Goal: Task Accomplishment & Management: Use online tool/utility

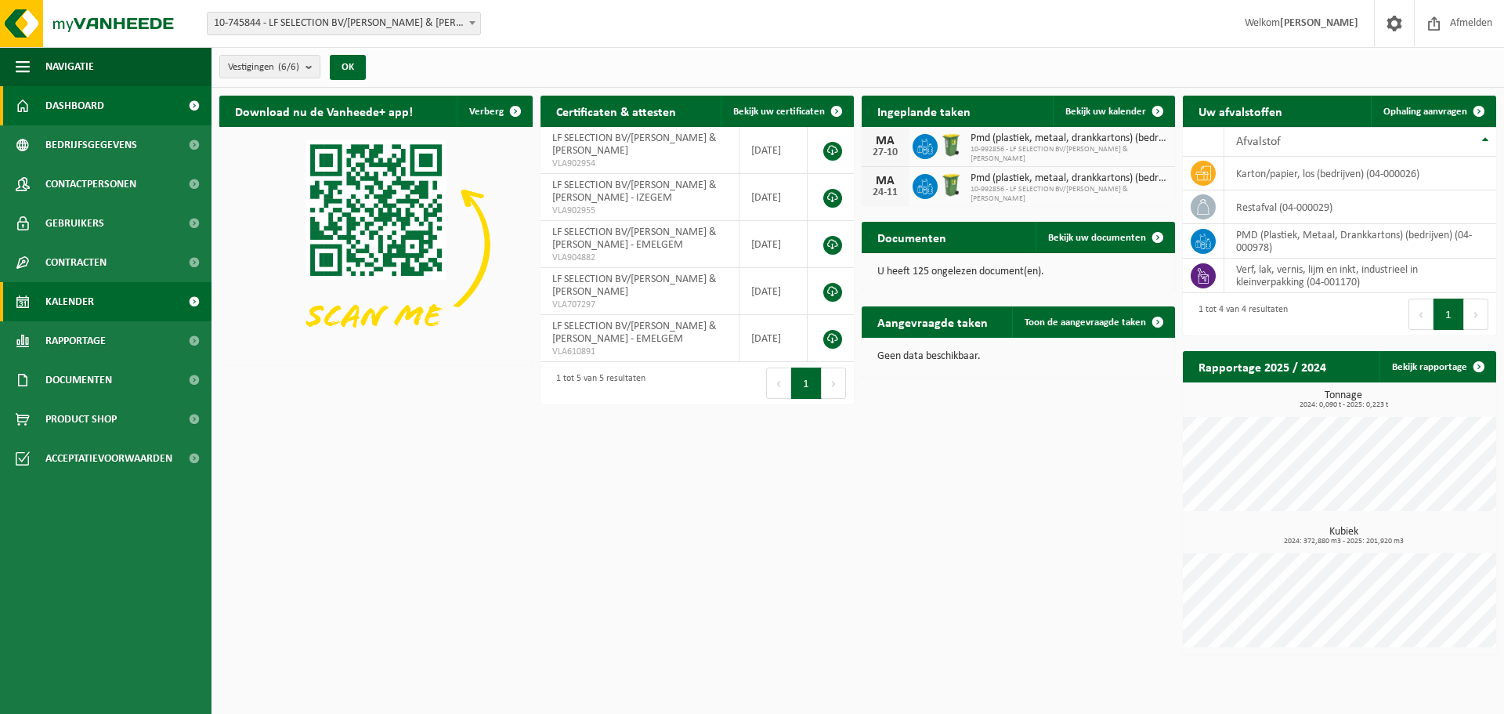
click at [79, 314] on span "Kalender" at bounding box center [69, 301] width 49 height 39
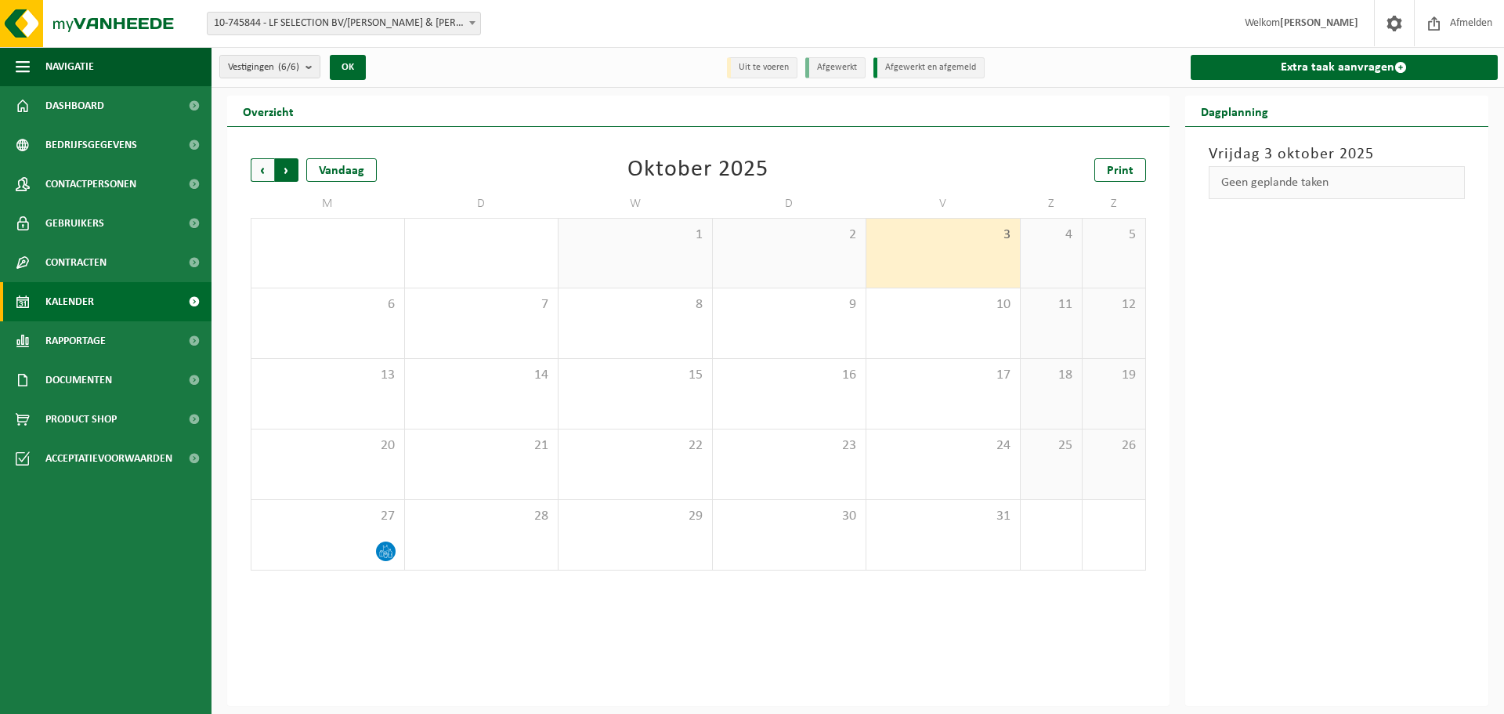
click at [263, 169] on span "Vorige" at bounding box center [263, 170] width 24 height 24
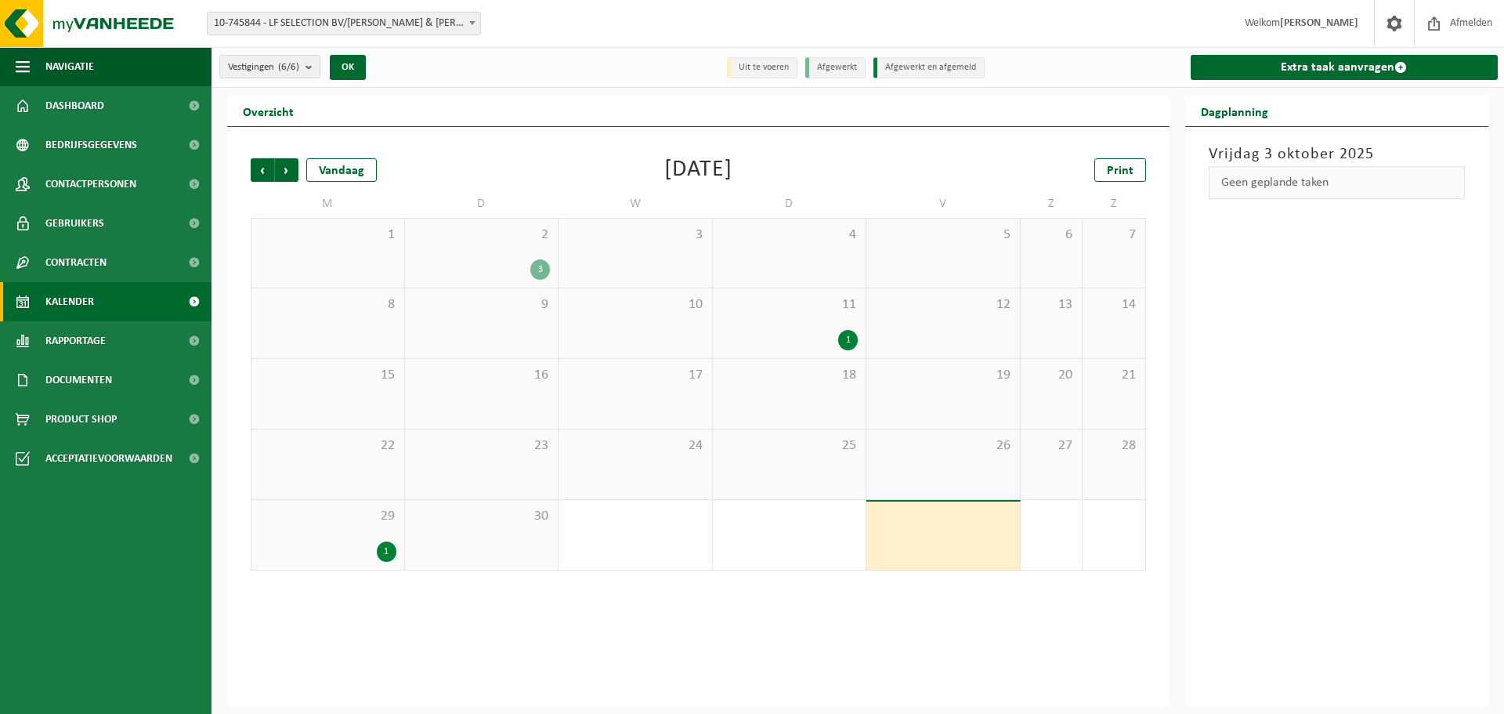
click at [851, 343] on div "1" at bounding box center [848, 340] width 20 height 20
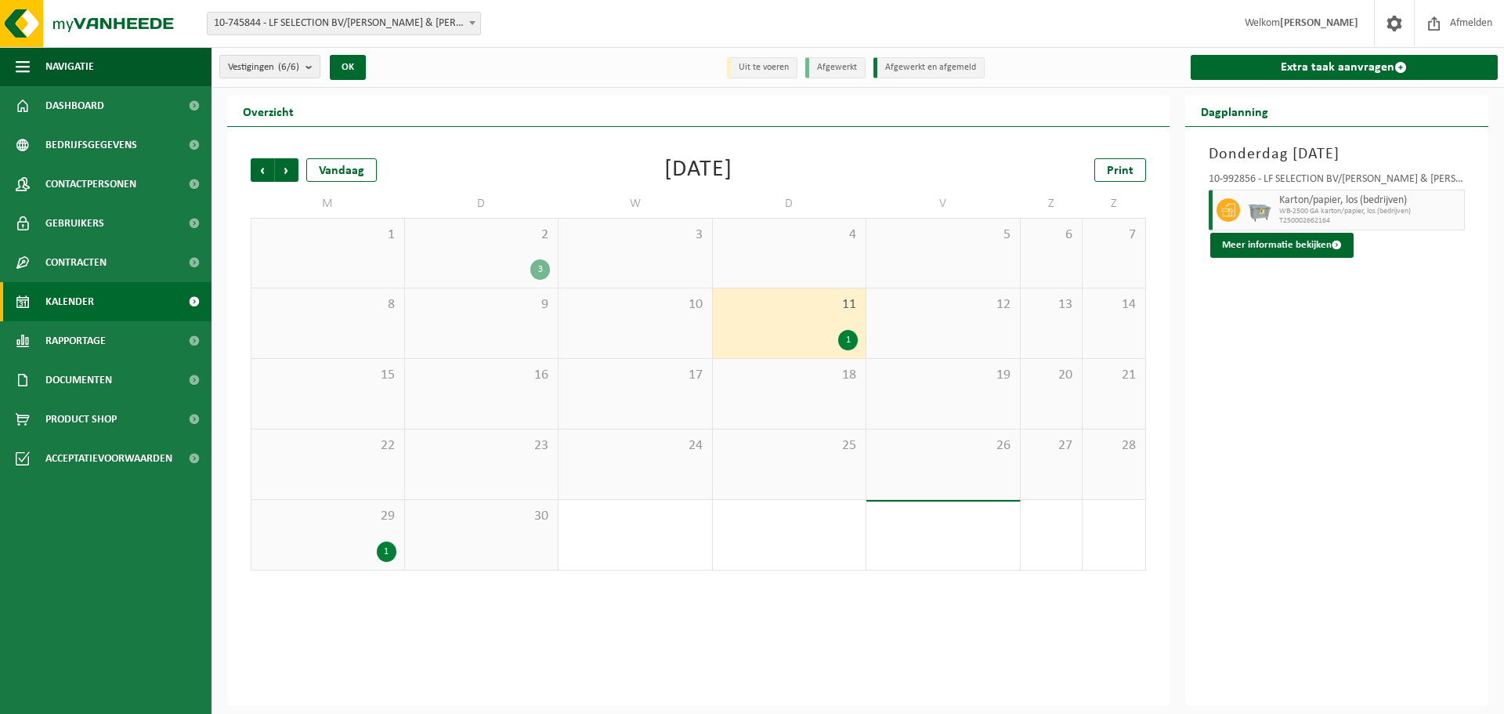
click at [390, 552] on div "1" at bounding box center [387, 551] width 20 height 20
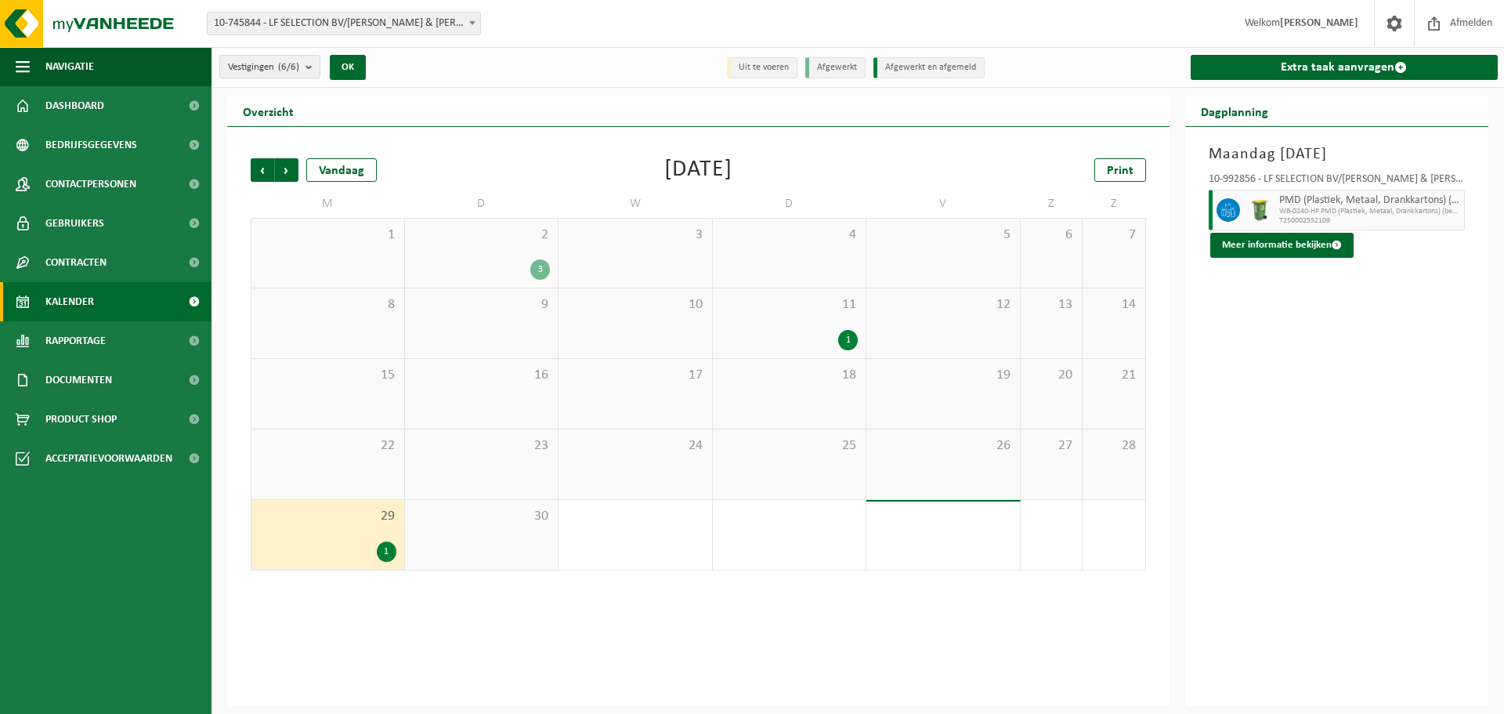
click at [387, 551] on div "1" at bounding box center [387, 551] width 20 height 20
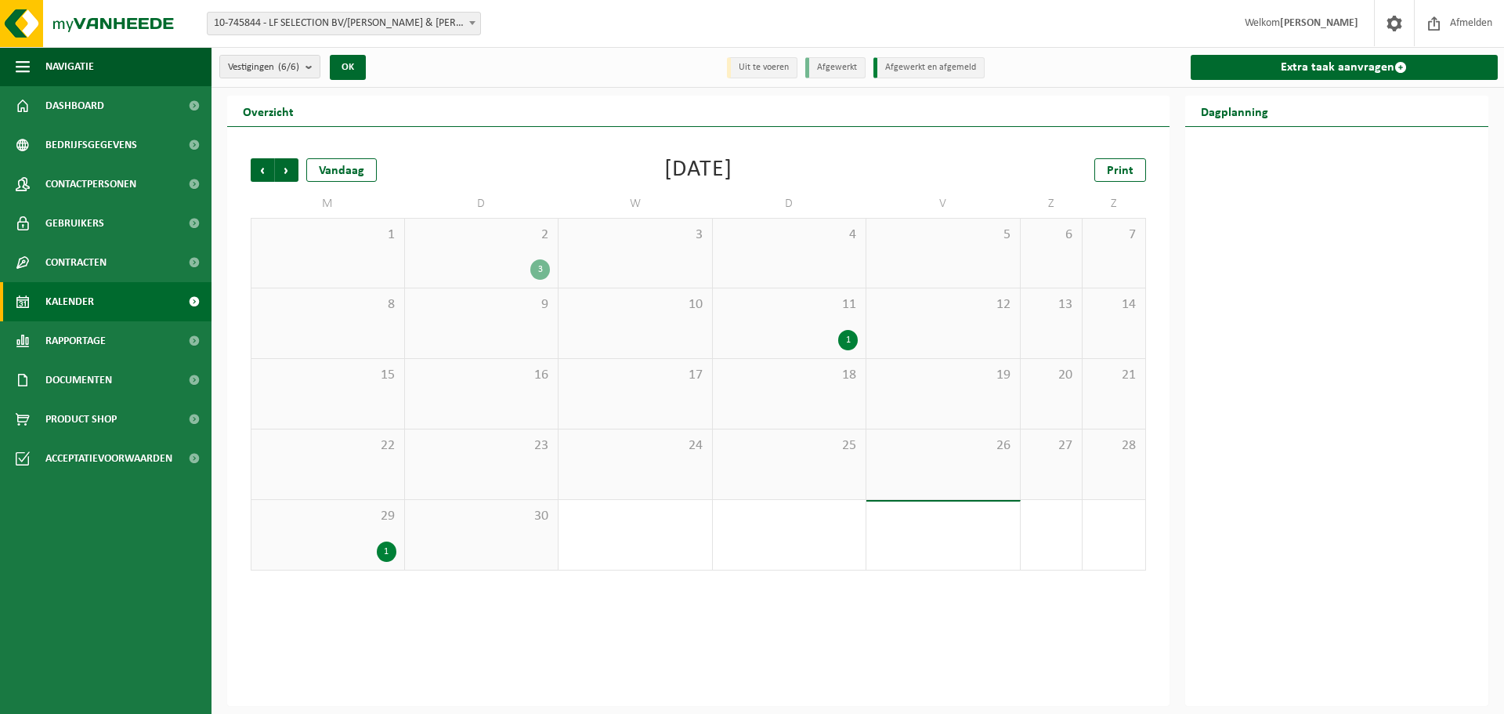
click at [387, 551] on div "1" at bounding box center [387, 551] width 20 height 20
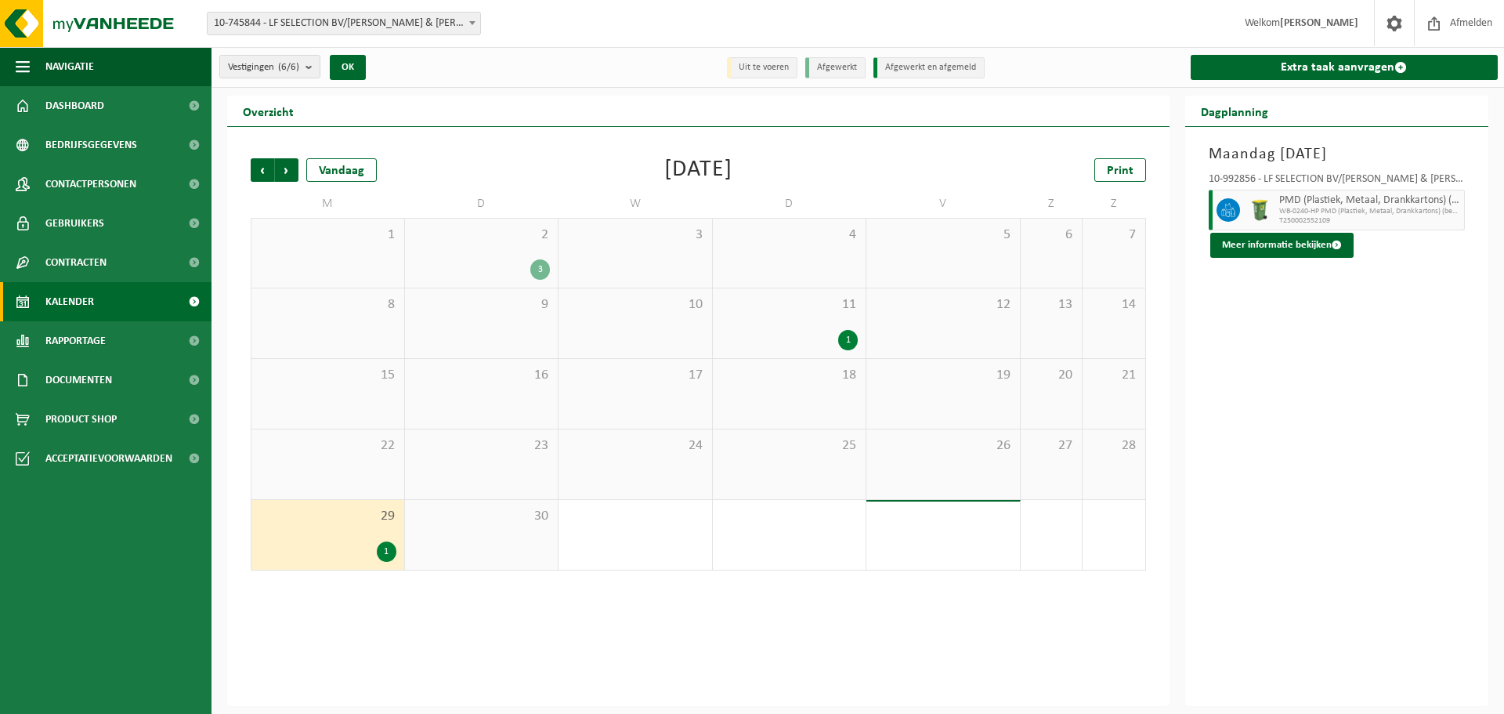
click at [847, 334] on div "1" at bounding box center [848, 340] width 20 height 20
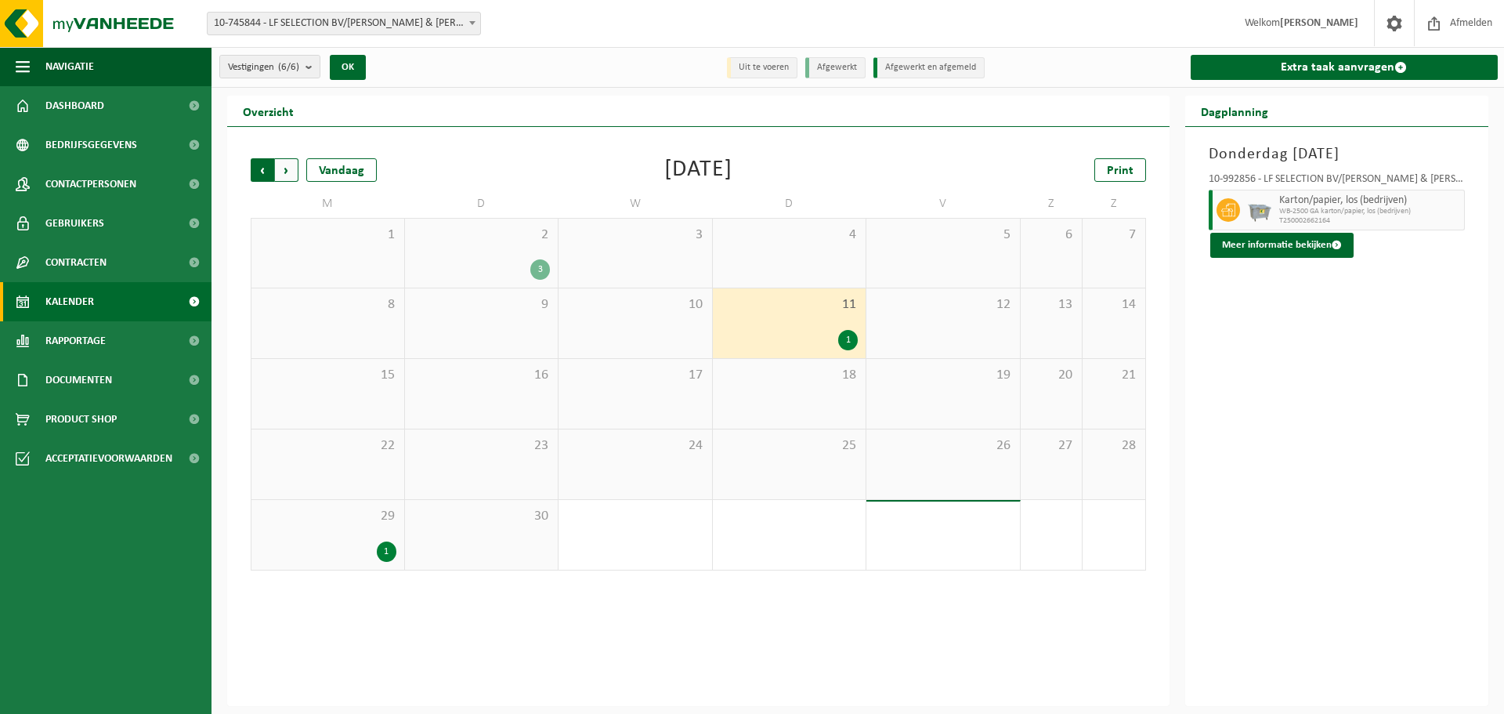
click at [292, 169] on span "Volgende" at bounding box center [287, 170] width 24 height 24
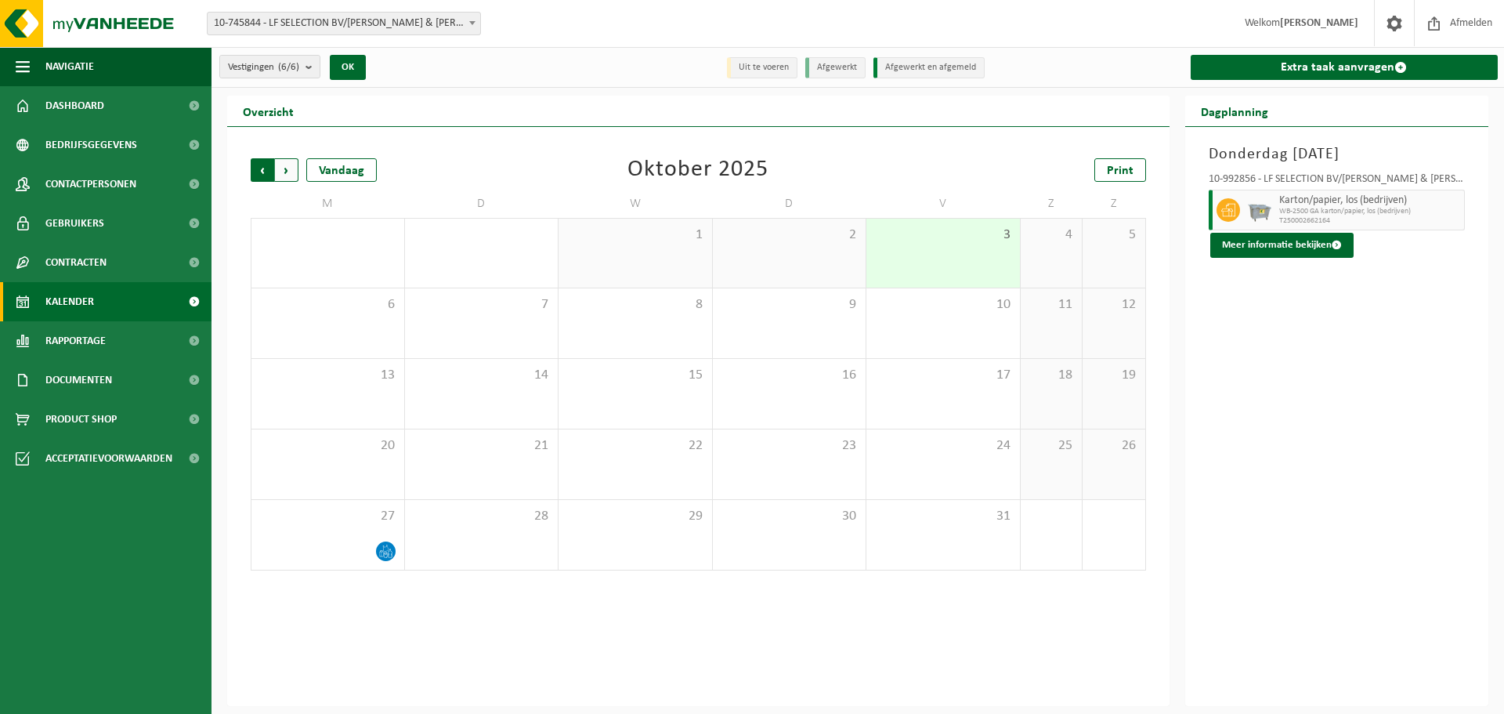
click at [291, 170] on span "Volgende" at bounding box center [287, 170] width 24 height 24
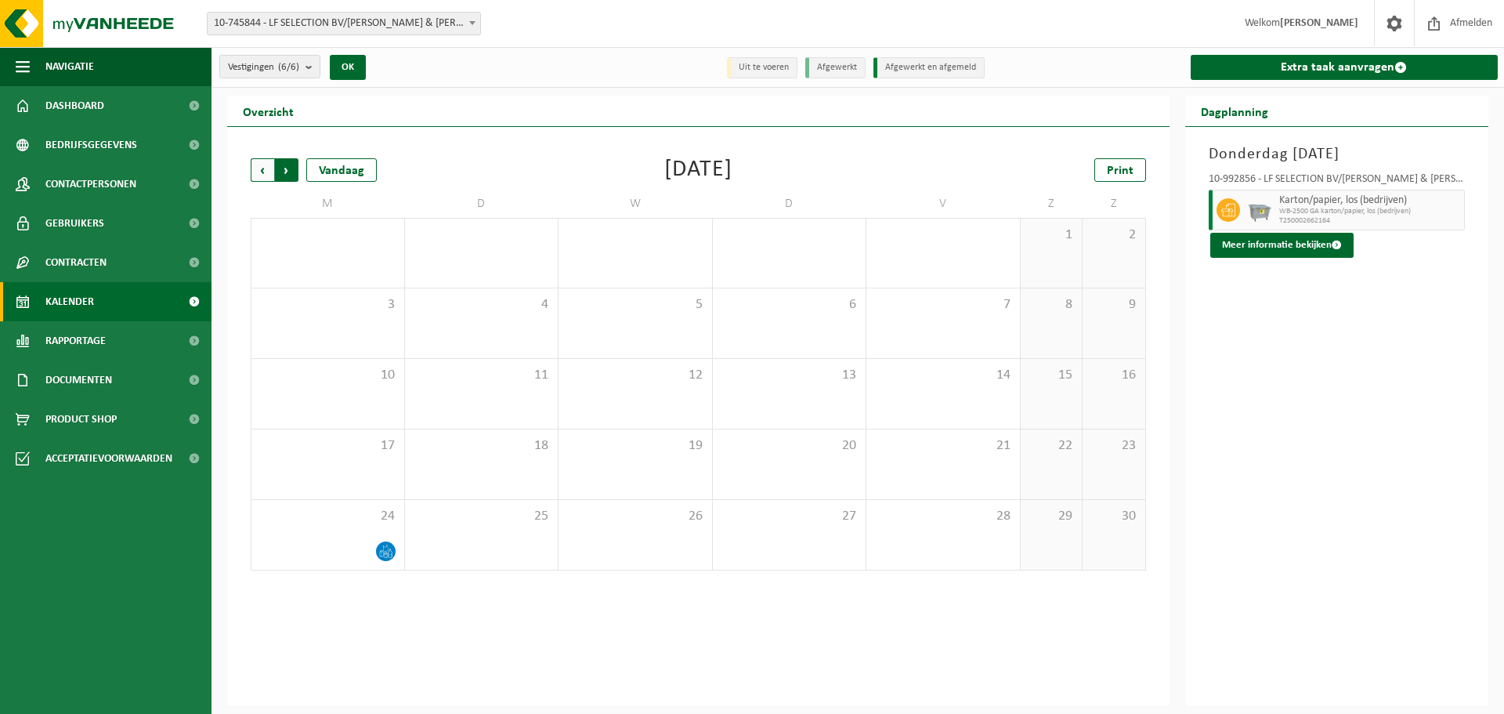
click at [264, 173] on span "Vorige" at bounding box center [263, 170] width 24 height 24
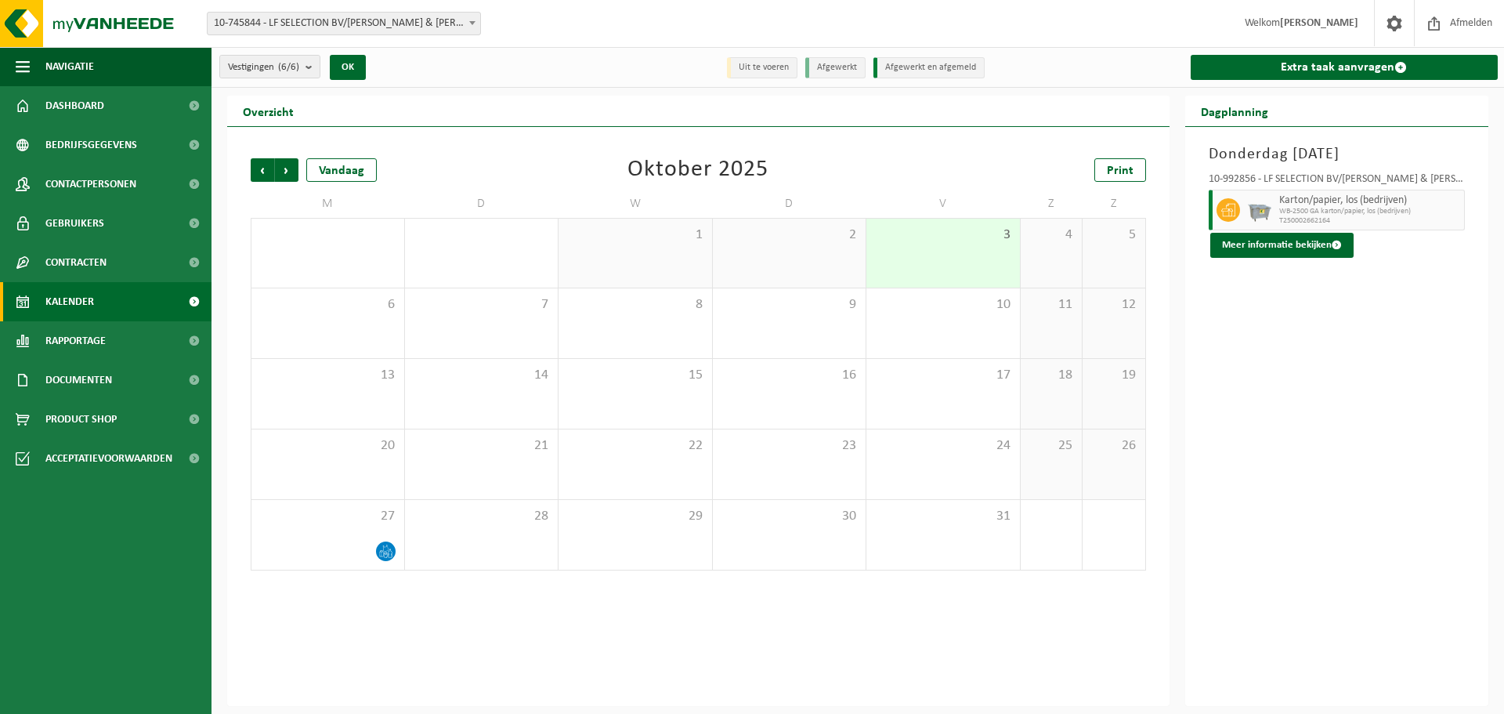
click at [264, 173] on span "Vorige" at bounding box center [263, 170] width 24 height 24
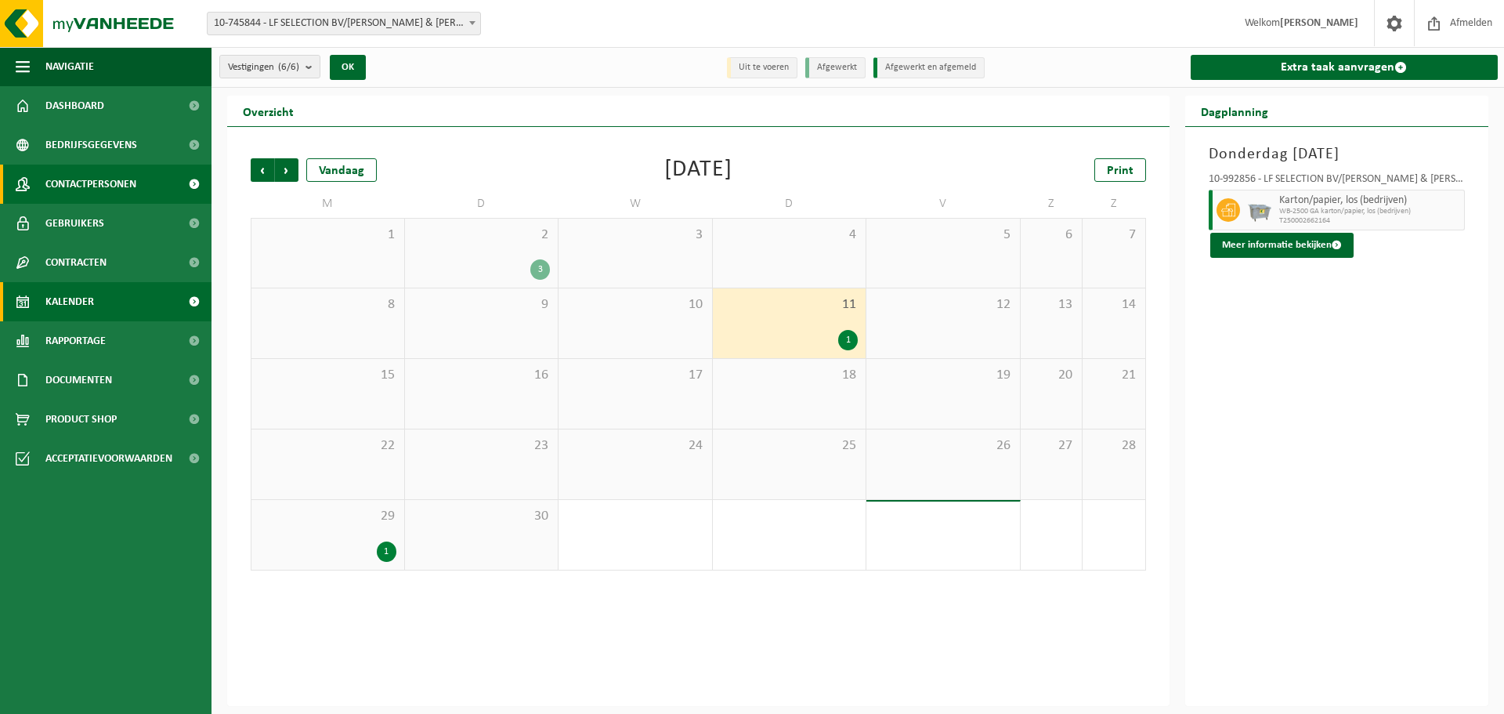
click at [74, 179] on span "Contactpersonen" at bounding box center [90, 184] width 91 height 39
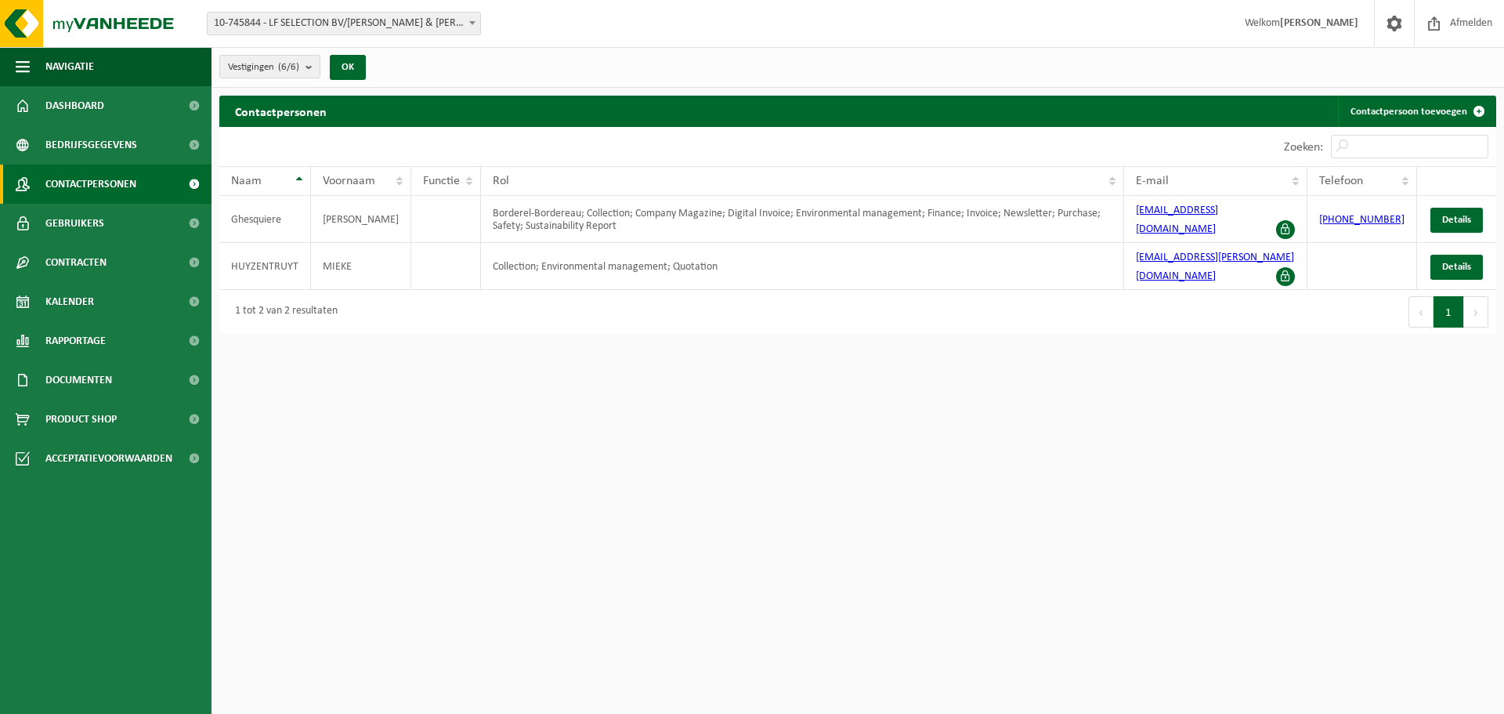
click at [427, 446] on html "Vestiging: 10-745844 - LF SELECTION BV/COLLETT & VICTOR - EMELGEM 10-746290 - L…" at bounding box center [752, 357] width 1504 height 714
click at [445, 379] on html "Vestiging: 10-745844 - LF SELECTION BV/COLLETT & VICTOR - EMELGEM 10-746290 - L…" at bounding box center [752, 357] width 1504 height 714
click at [495, 452] on html "Vestiging: 10-745844 - LF SELECTION BV/COLLETT & VICTOR - EMELGEM 10-746290 - L…" at bounding box center [752, 357] width 1504 height 714
click at [422, 452] on html "Vestiging: 10-745844 - LF SELECTION BV/COLLETT & VICTOR - EMELGEM 10-746290 - L…" at bounding box center [752, 357] width 1504 height 714
click at [86, 289] on span "Kalender" at bounding box center [69, 301] width 49 height 39
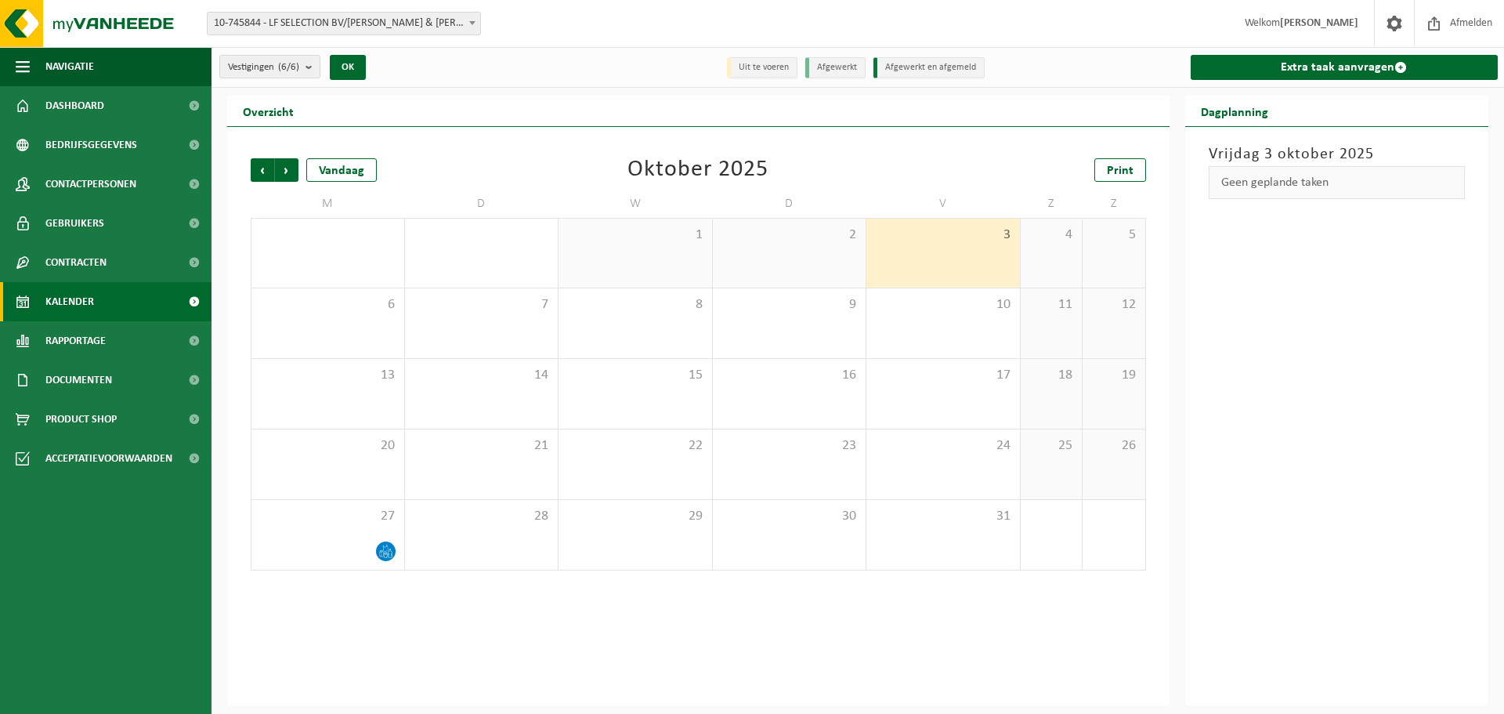
click at [559, 150] on div "Vorige Volgende Vandaag Oktober 2025 Print M D W D V Z Z 29 1 30 1 2 3 4 5 6 7 …" at bounding box center [698, 364] width 911 height 443
click at [558, 150] on div "Vorige Volgende Vandaag Oktober 2025 Print M D W D V Z Z 29 1 30 1 2 3 4 5 6 7 …" at bounding box center [698, 364] width 911 height 443
click at [74, 111] on span "Dashboard" at bounding box center [74, 105] width 59 height 39
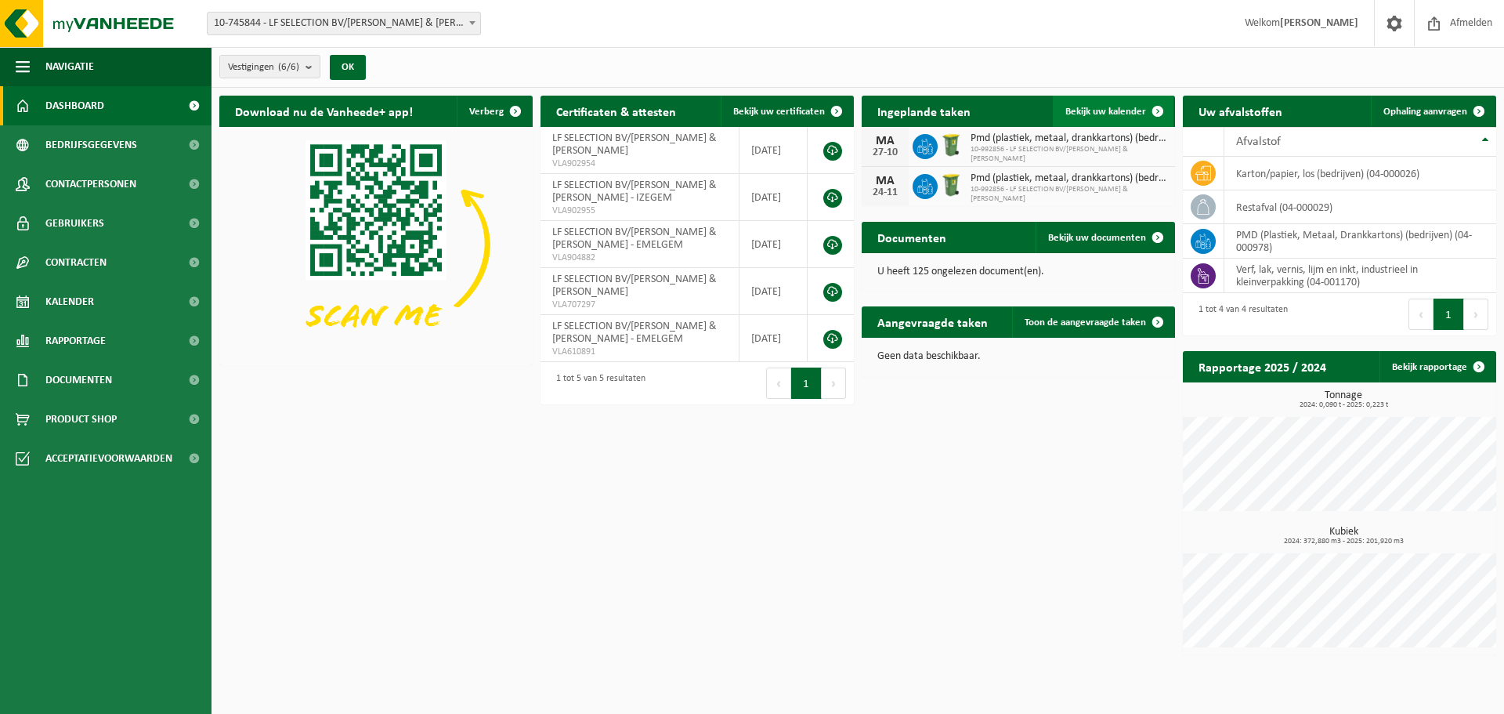
click at [1145, 108] on span at bounding box center [1157, 111] width 31 height 31
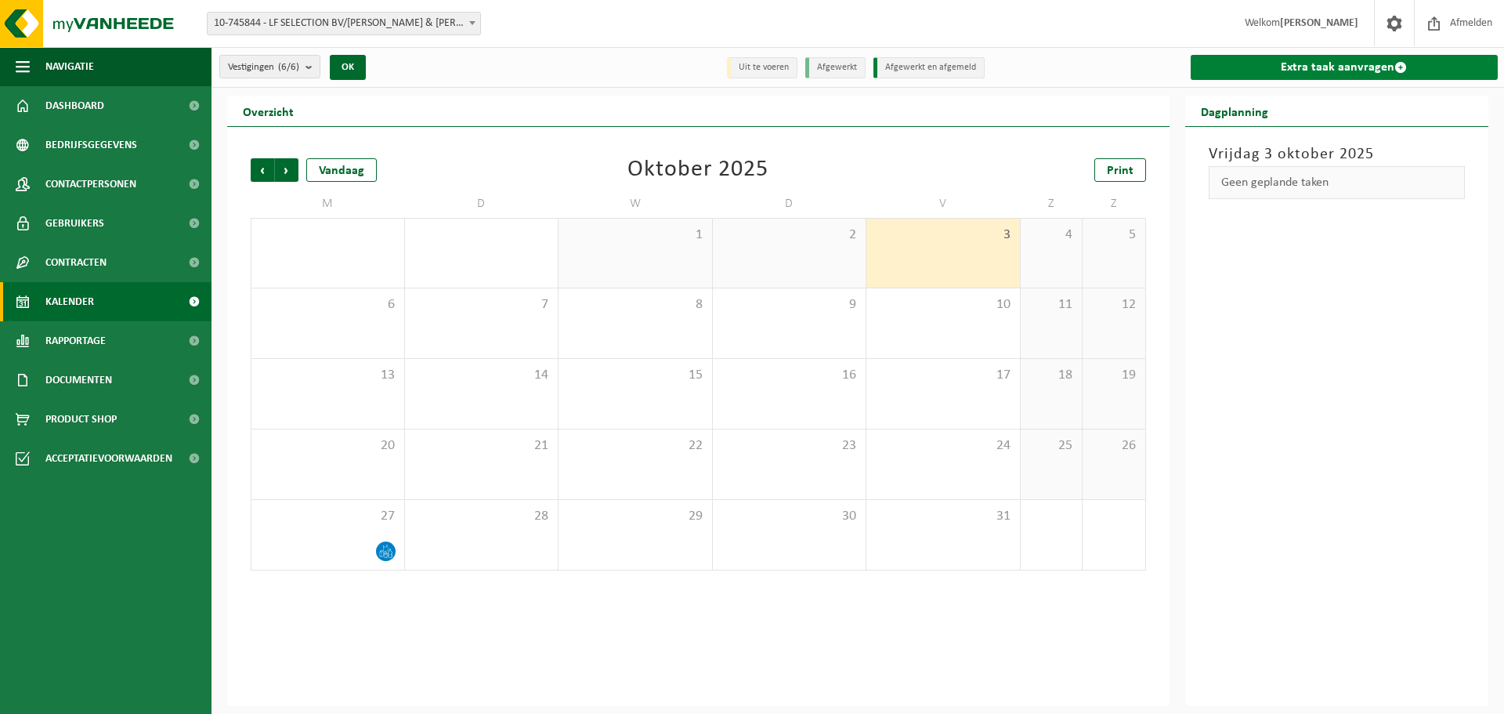
click at [1412, 67] on link "Extra taak aanvragen" at bounding box center [1345, 67] width 308 height 25
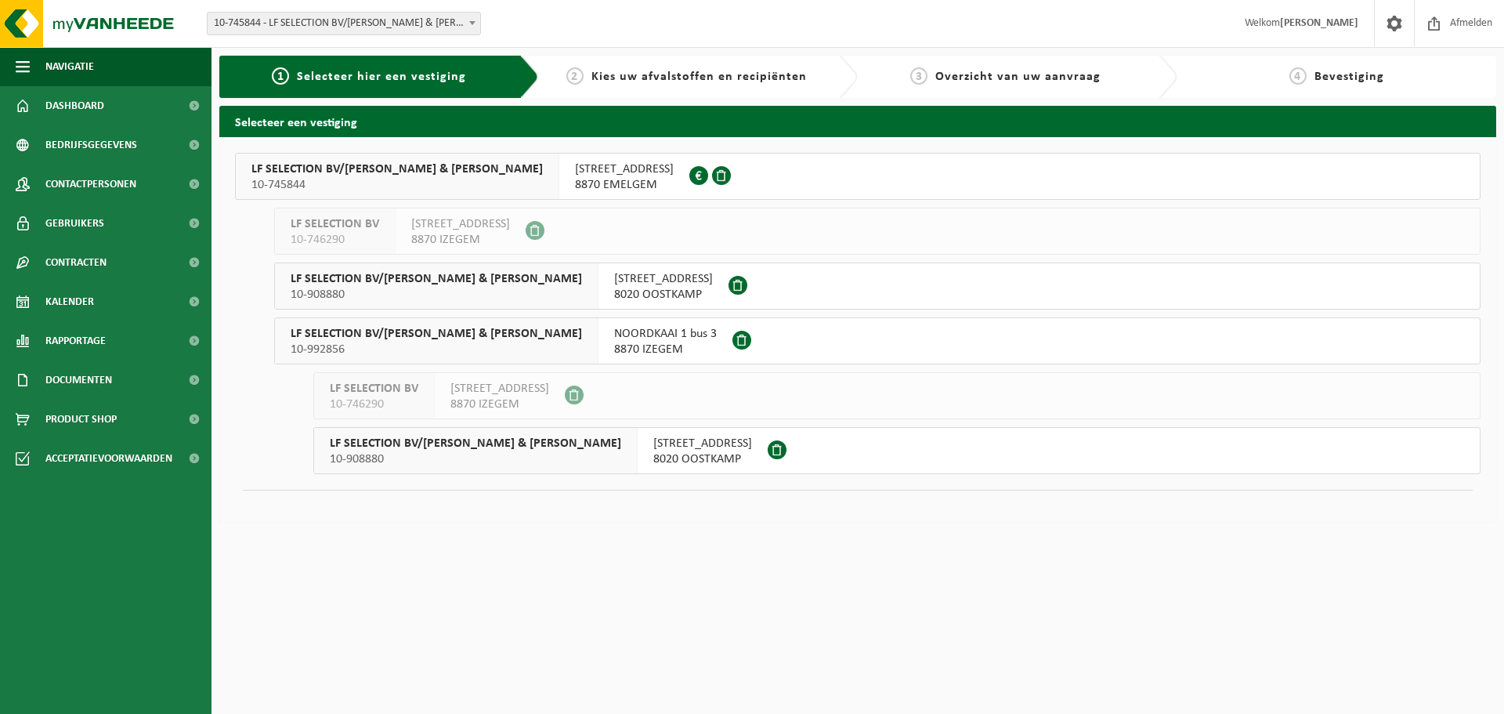
click at [614, 334] on span "NOORDKAAI 1 bus 3" at bounding box center [665, 334] width 103 height 16
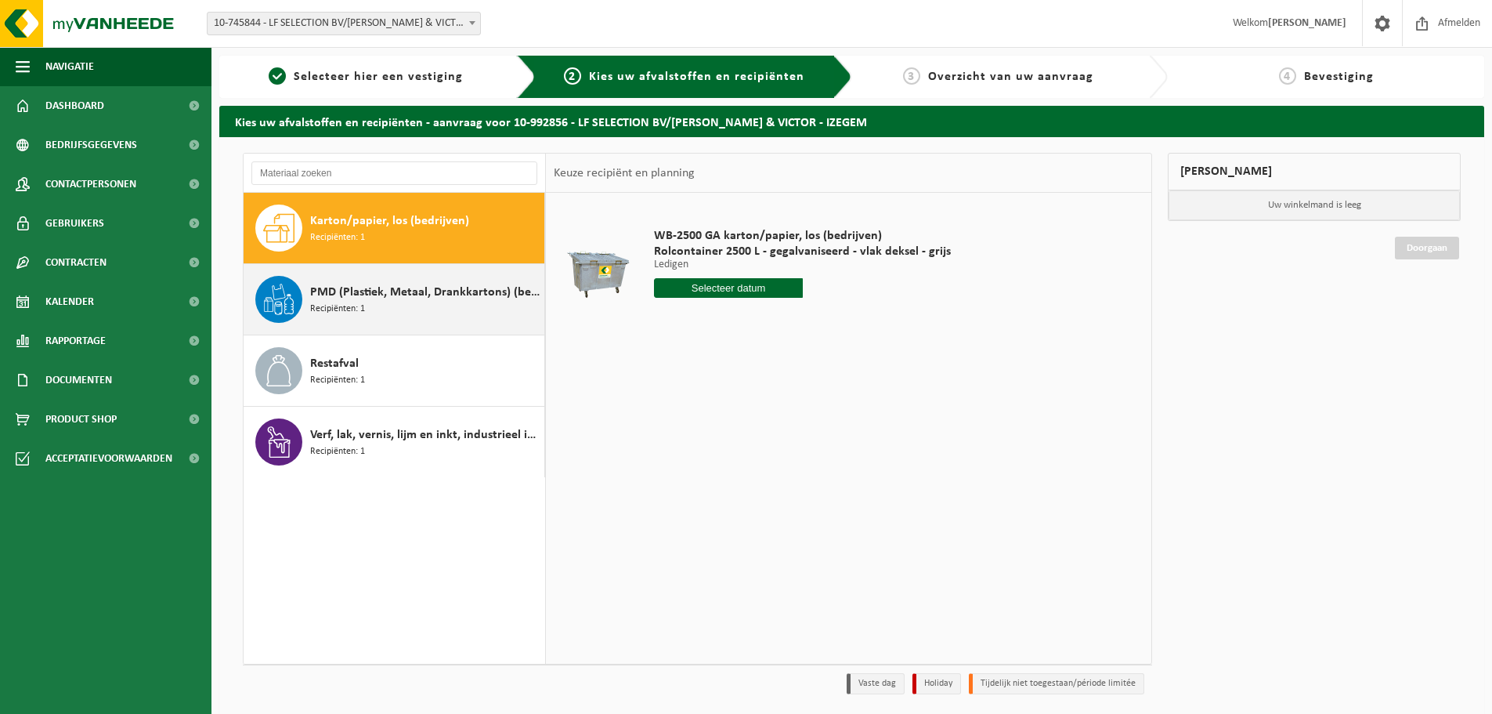
click at [382, 298] on span "PMD (Plastiek, Metaal, Drankkartons) (bedrijven)" at bounding box center [425, 292] width 230 height 19
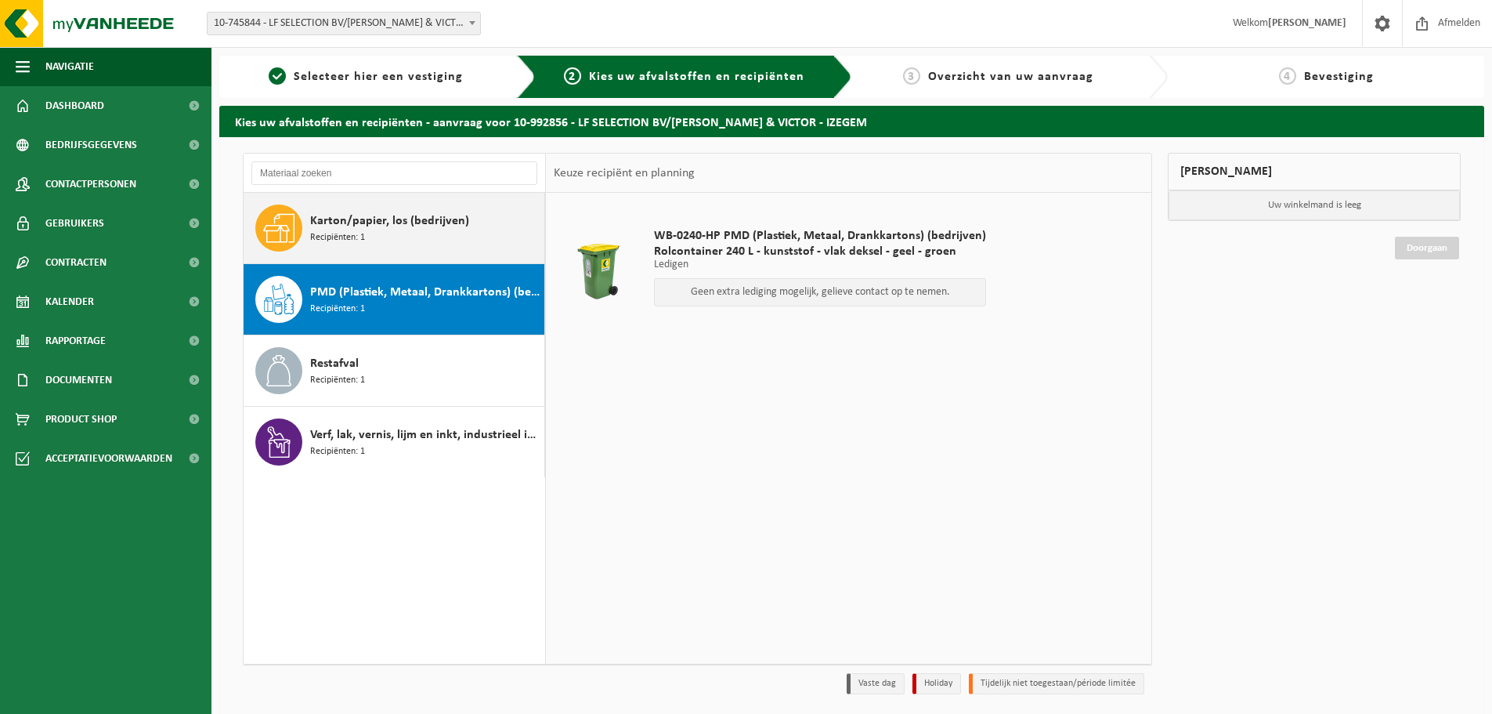
click at [328, 236] on span "Recipiënten: 1" at bounding box center [337, 237] width 55 height 15
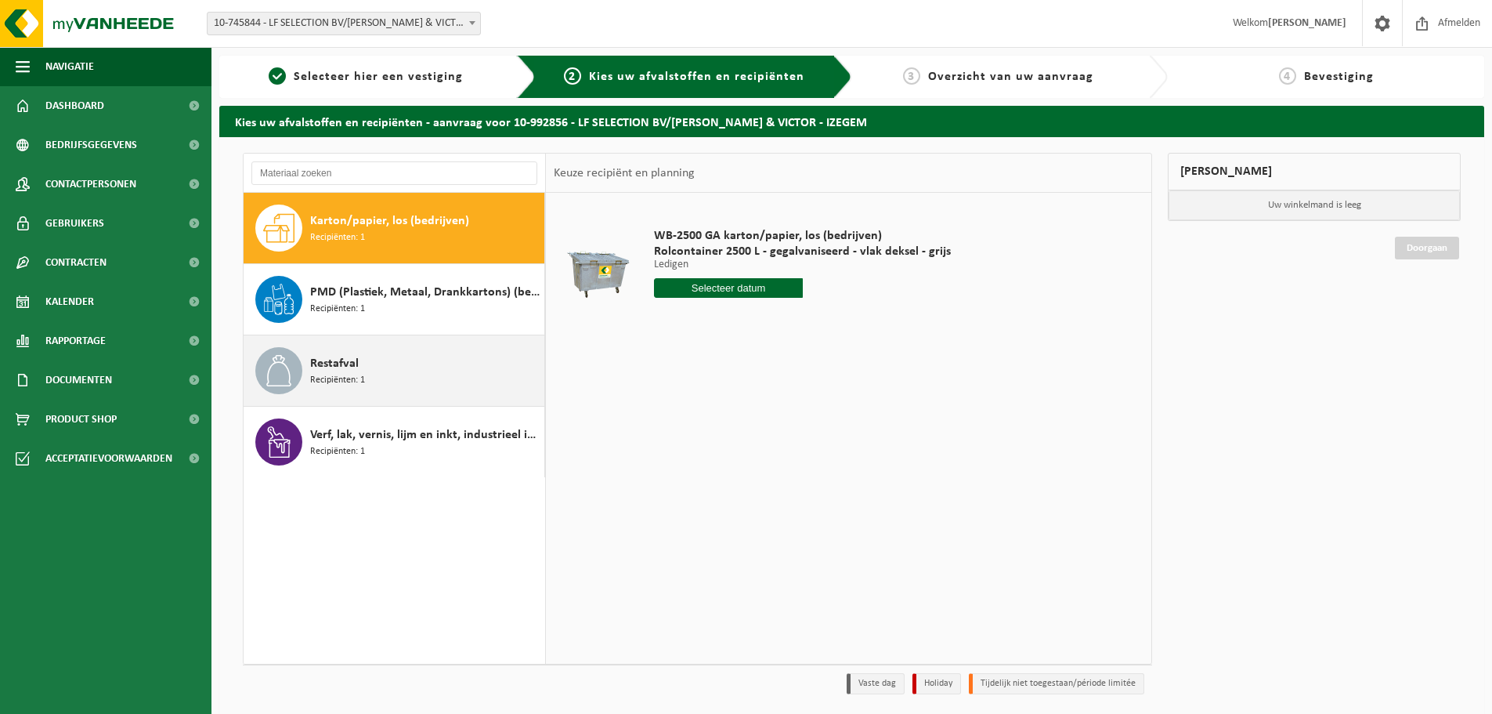
click at [371, 380] on div "Restafval Recipiënten: 1" at bounding box center [425, 370] width 230 height 47
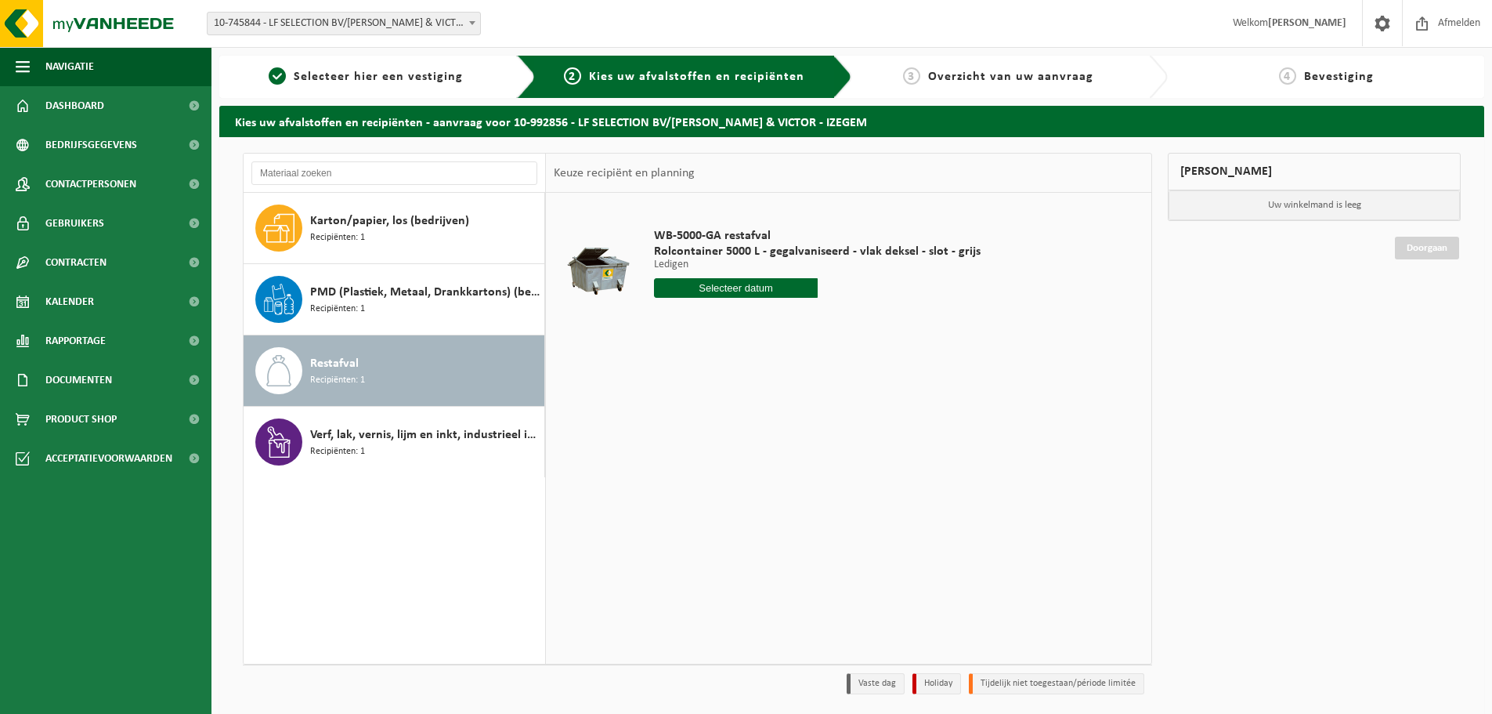
click at [736, 290] on input "text" at bounding box center [736, 288] width 164 height 20
click at [670, 406] on div "6" at bounding box center [668, 401] width 27 height 25
type input "Van [DATE]"
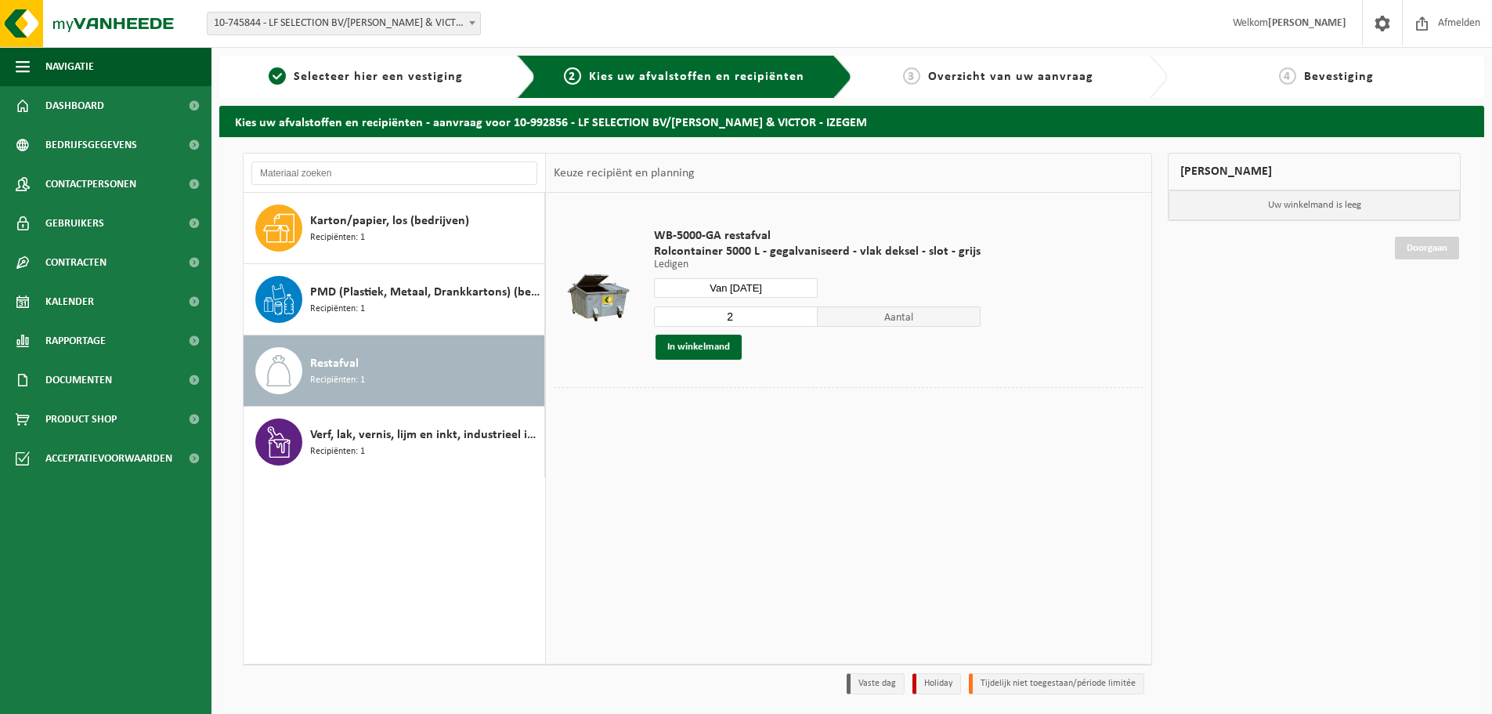
click at [801, 313] on input "2" at bounding box center [736, 316] width 164 height 20
click at [801, 313] on input "3" at bounding box center [736, 316] width 164 height 20
click at [800, 320] on input "2" at bounding box center [736, 316] width 164 height 20
type input "1"
click at [800, 320] on input "1" at bounding box center [736, 316] width 164 height 20
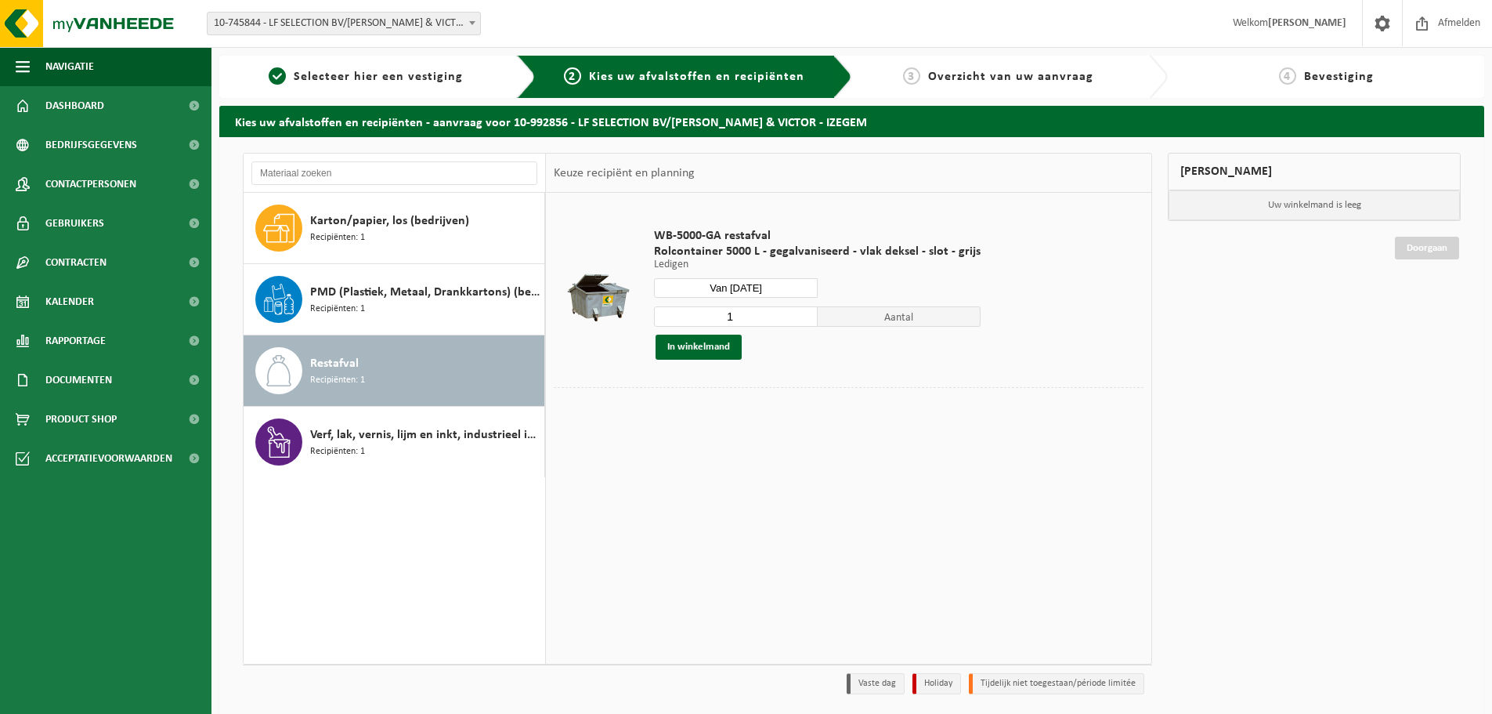
click at [739, 287] on input "Van [DATE]" at bounding box center [736, 288] width 164 height 20
click at [934, 383] on td "WB-5000-GA restafval Rolcontainer 5000 L - gegalvaniseerd - vlak deksel - slot …" at bounding box center [892, 294] width 501 height 186
click at [703, 358] on button "In winkelmand" at bounding box center [699, 346] width 86 height 25
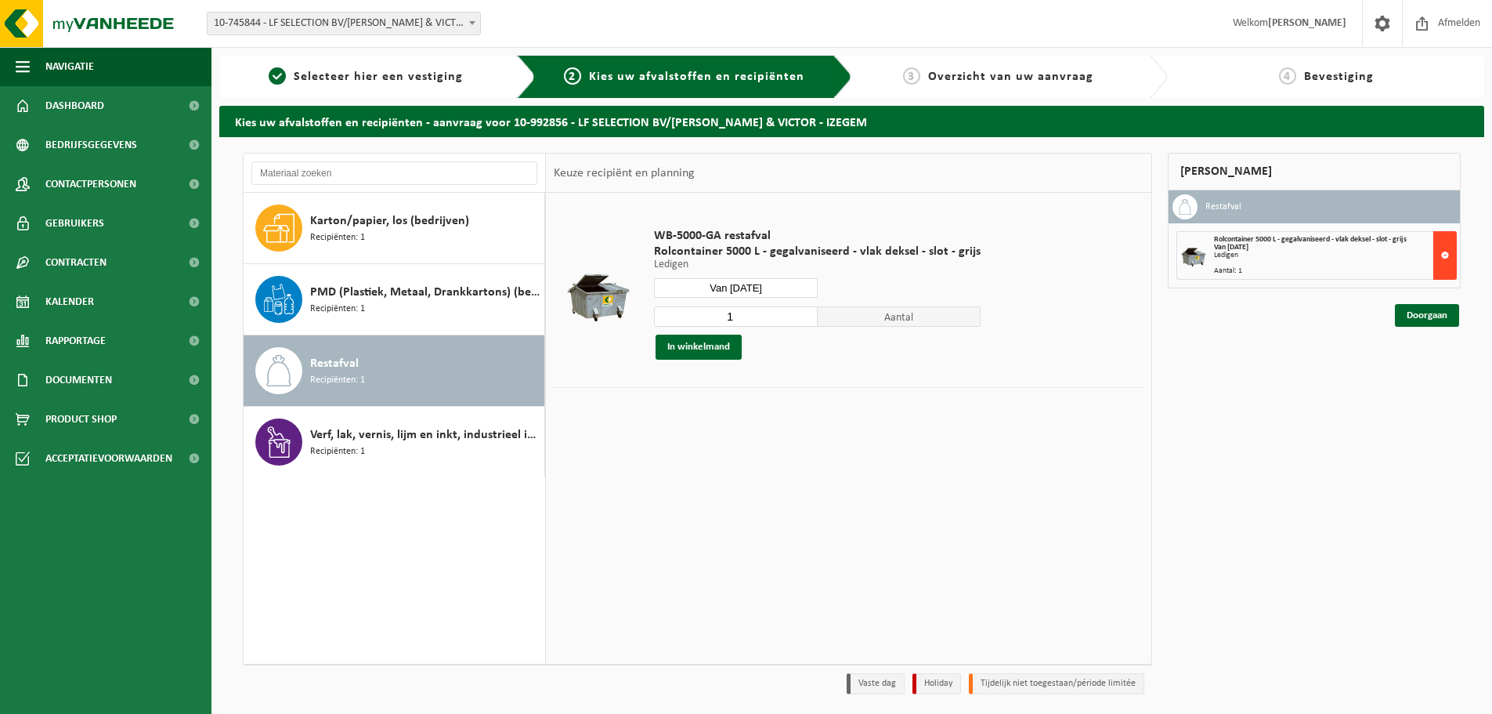
click at [1454, 255] on button at bounding box center [1446, 255] width 24 height 49
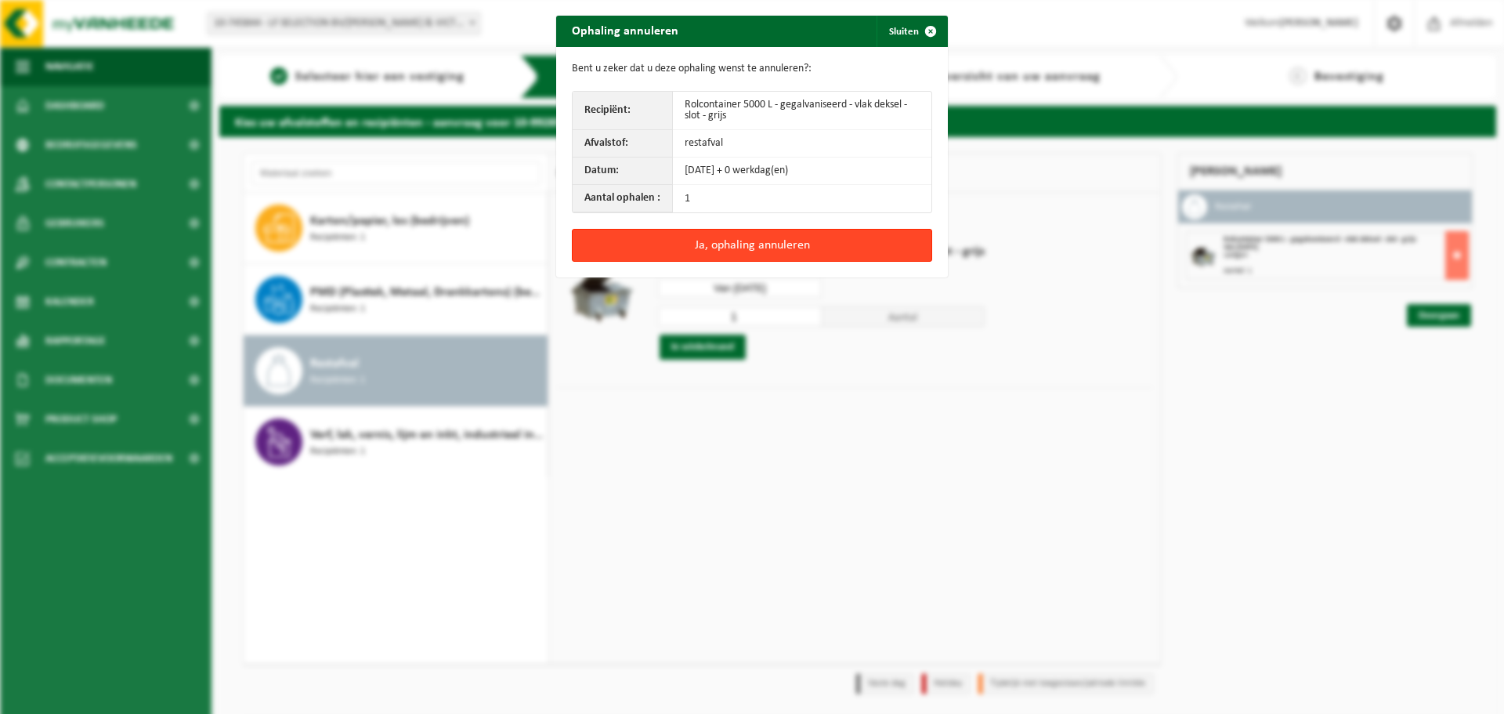
click at [672, 244] on button "Ja, ophaling annuleren" at bounding box center [752, 245] width 360 height 33
